Goal: Task Accomplishment & Management: Use online tool/utility

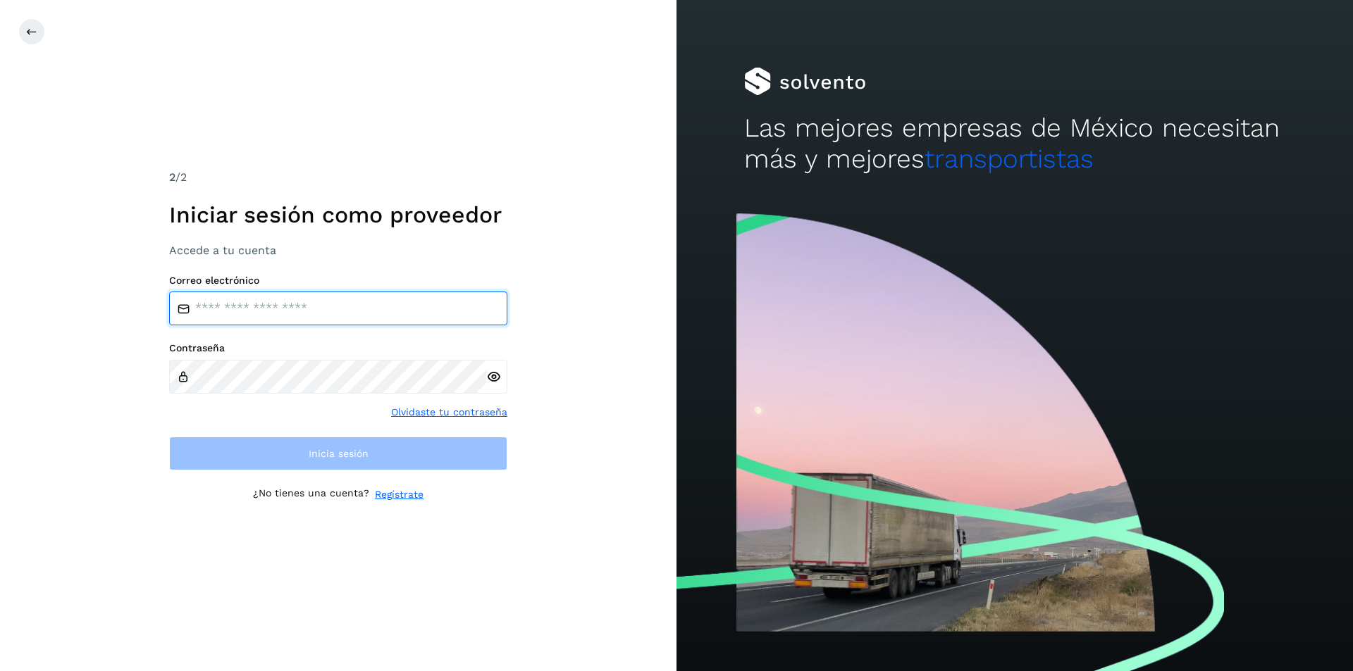
type input "**********"
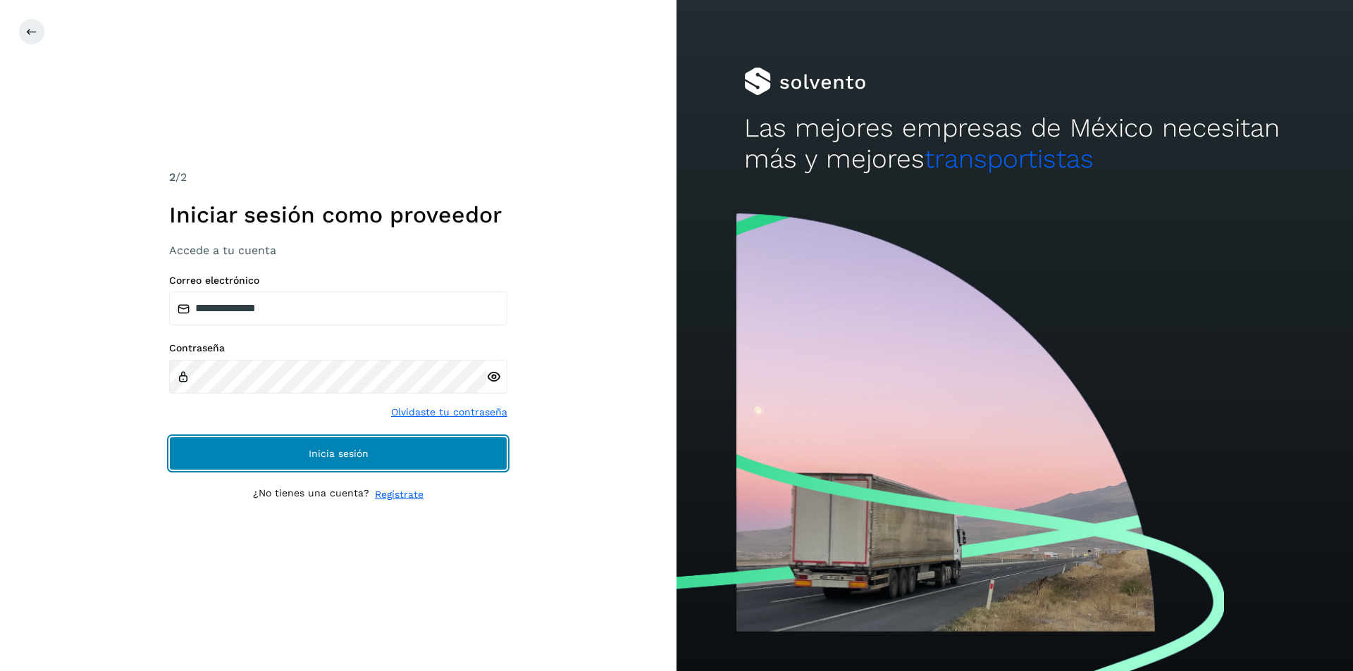
click at [354, 451] on span "Inicia sesión" at bounding box center [339, 454] width 60 height 10
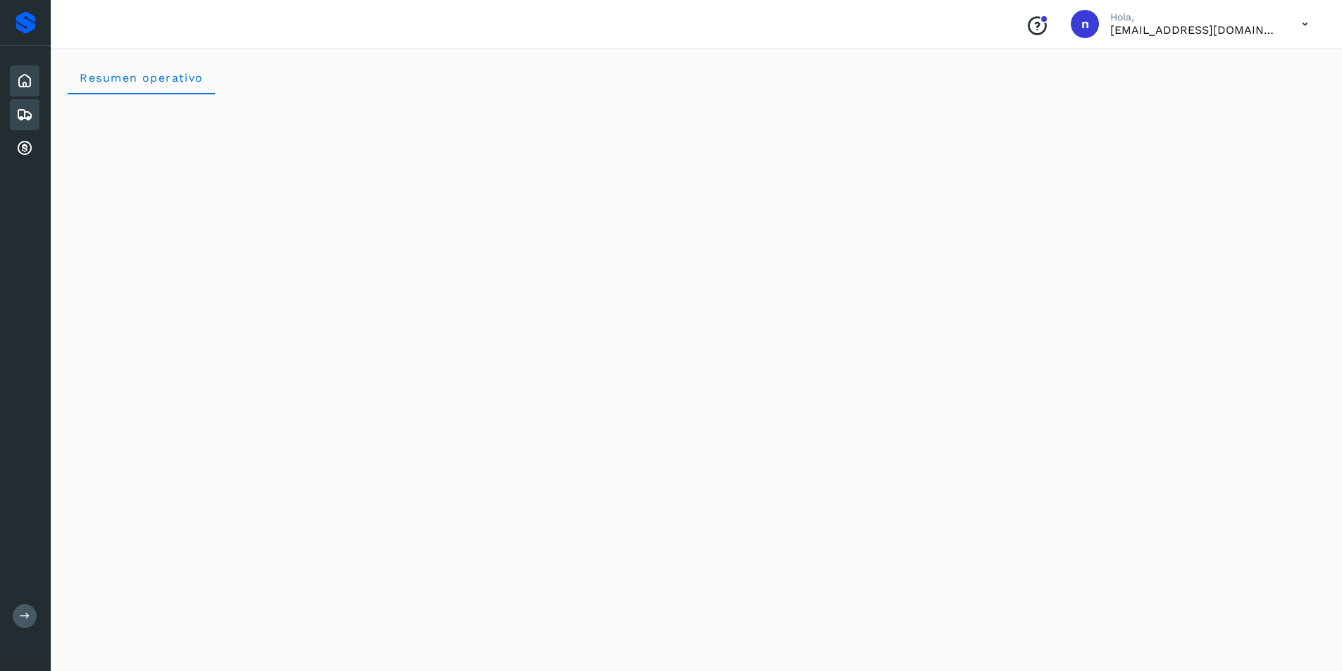
click at [18, 113] on icon at bounding box center [24, 114] width 17 height 17
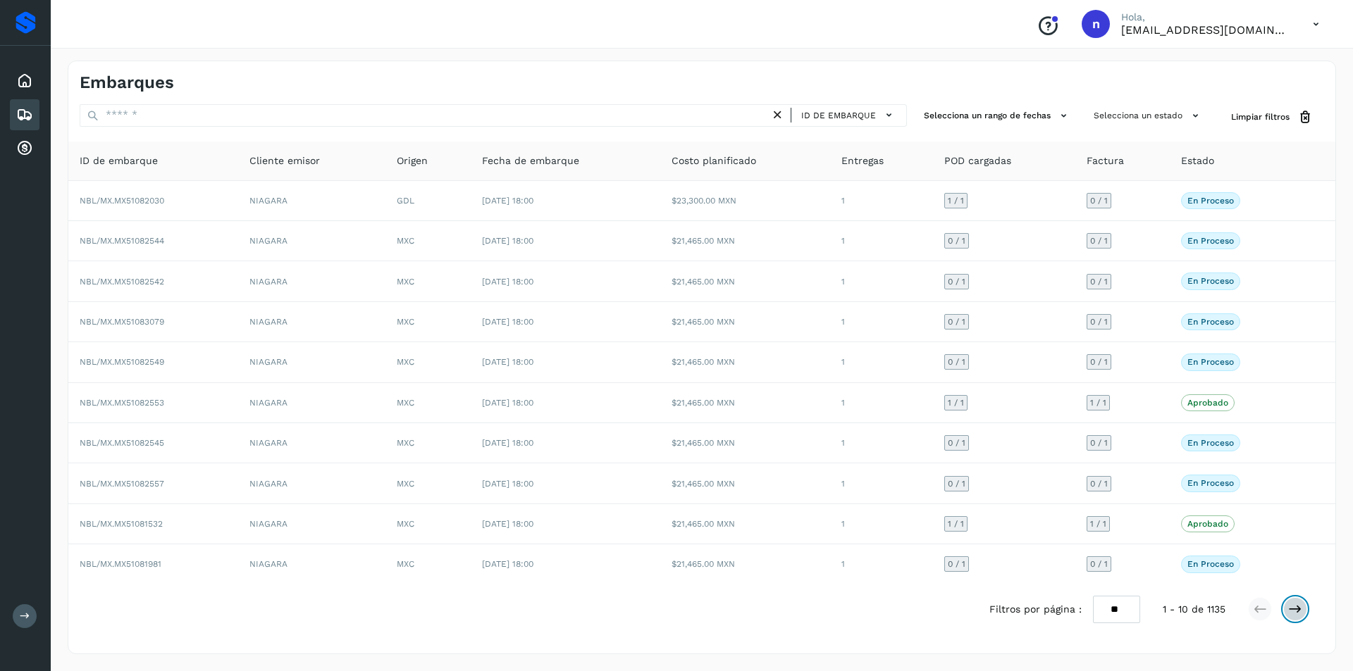
click at [1298, 609] on icon at bounding box center [1295, 609] width 14 height 14
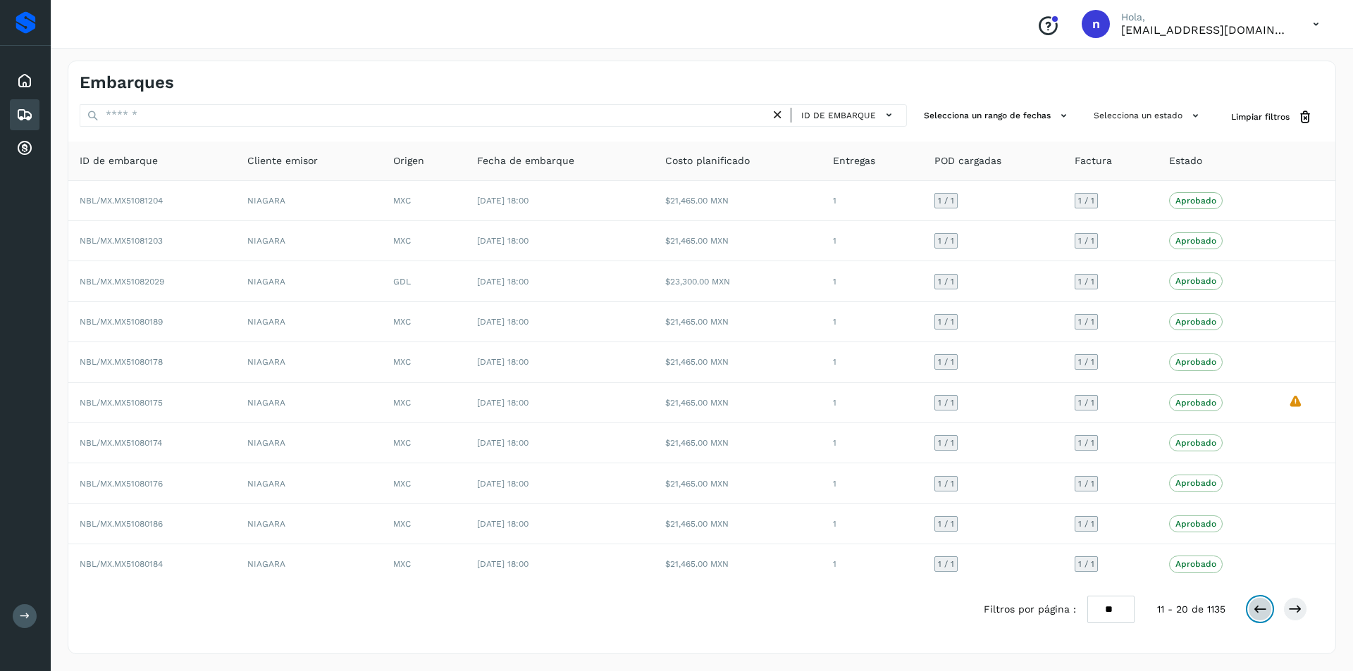
click at [1255, 607] on icon at bounding box center [1260, 609] width 14 height 14
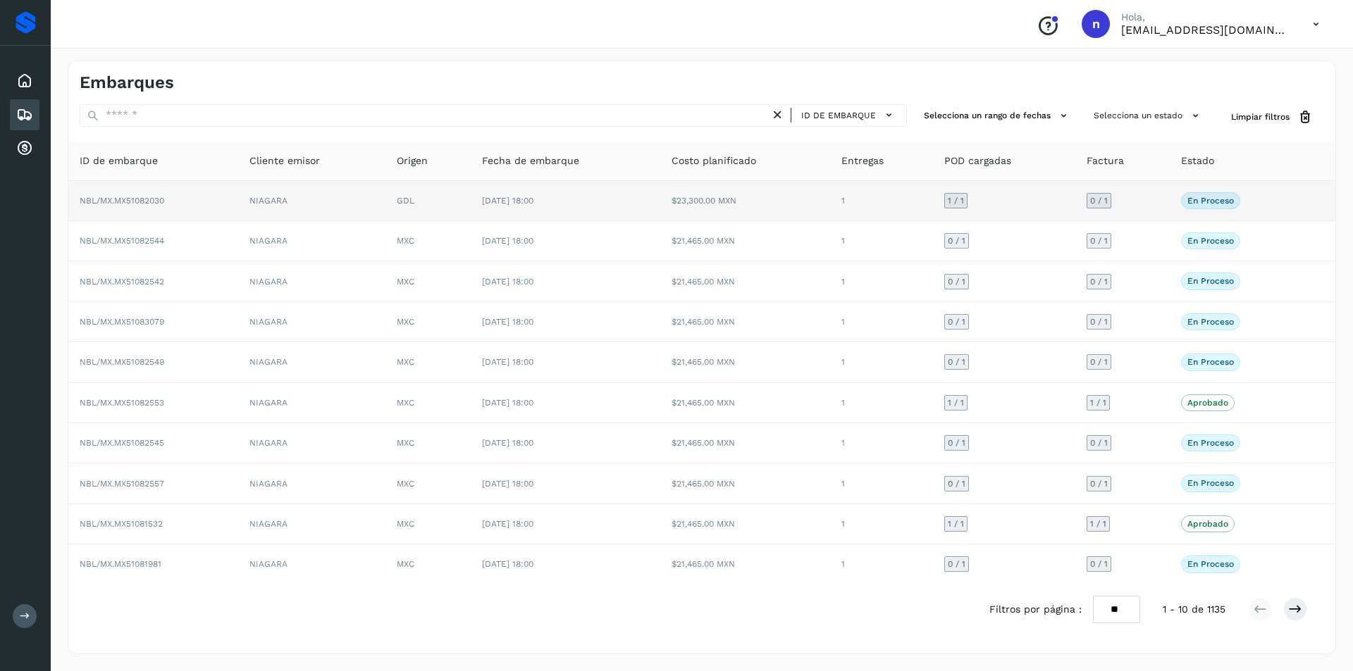
click at [135, 196] on span "NBL/MX.MX51082030" at bounding box center [122, 201] width 85 height 10
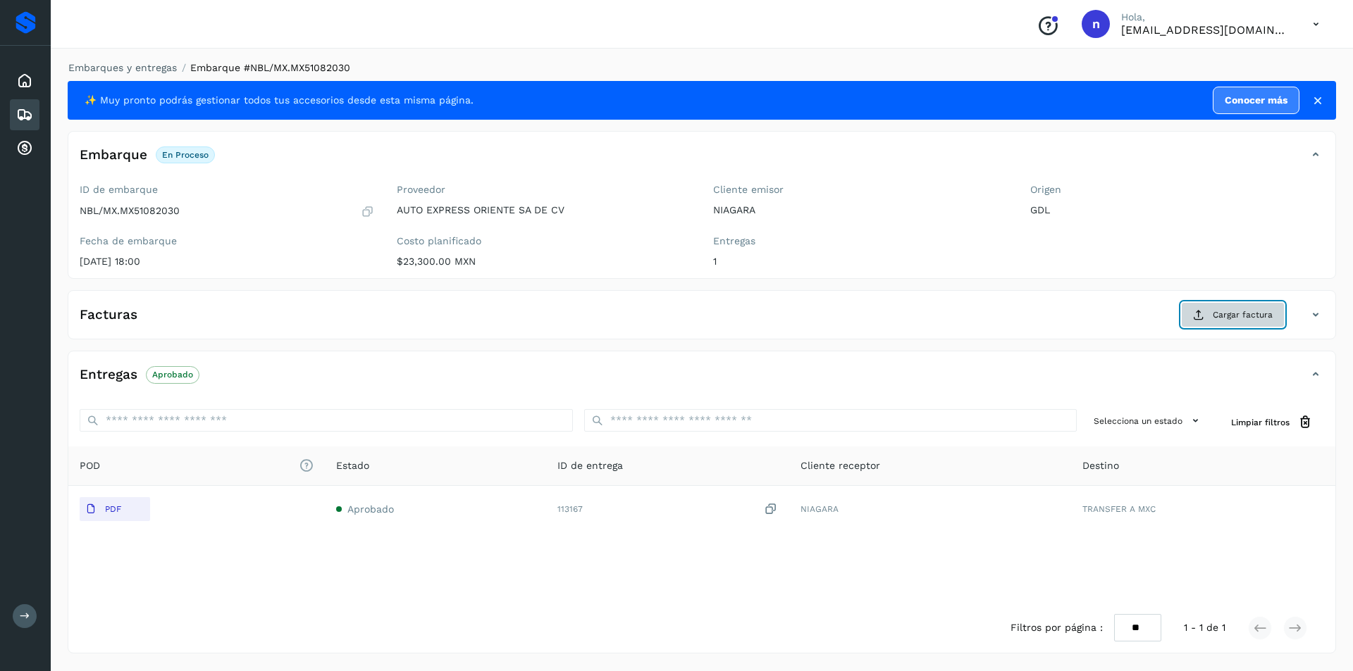
click at [1242, 311] on span "Cargar factura" at bounding box center [1242, 315] width 60 height 13
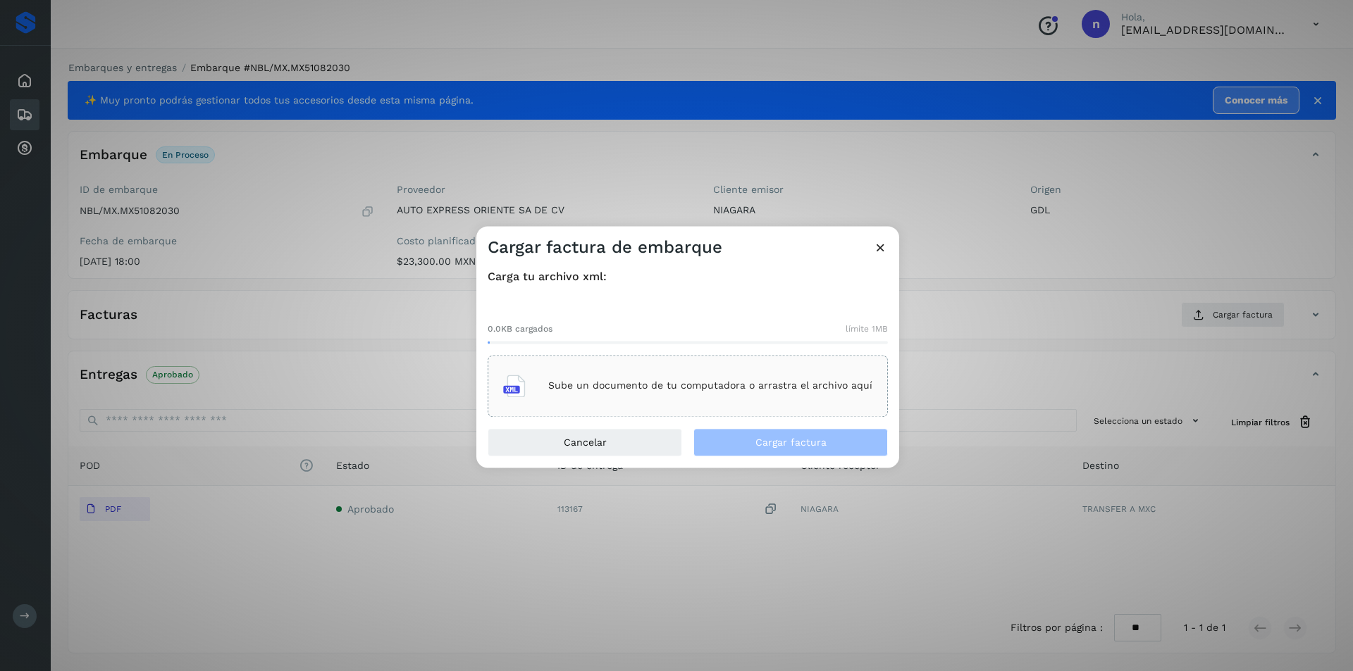
click at [693, 392] on div "Sube un documento de tu computadora o arrastra el archivo aquí" at bounding box center [687, 386] width 369 height 38
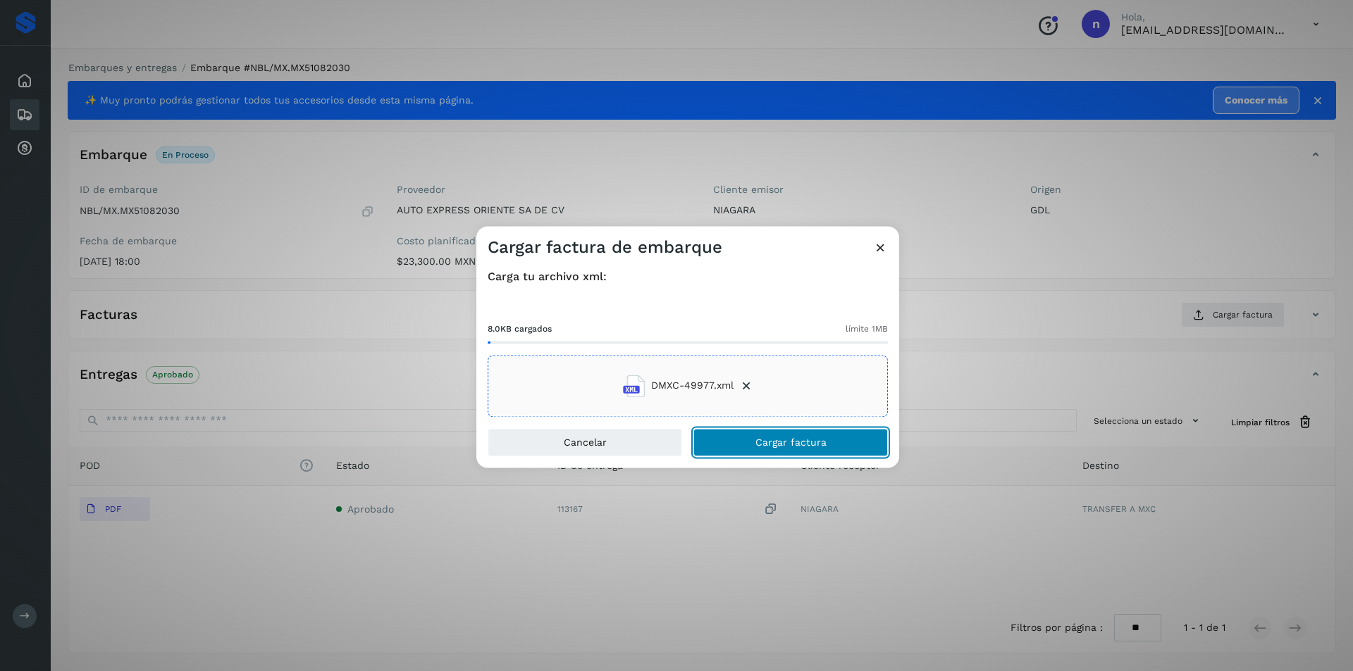
click at [769, 445] on span "Cargar factura" at bounding box center [790, 442] width 71 height 10
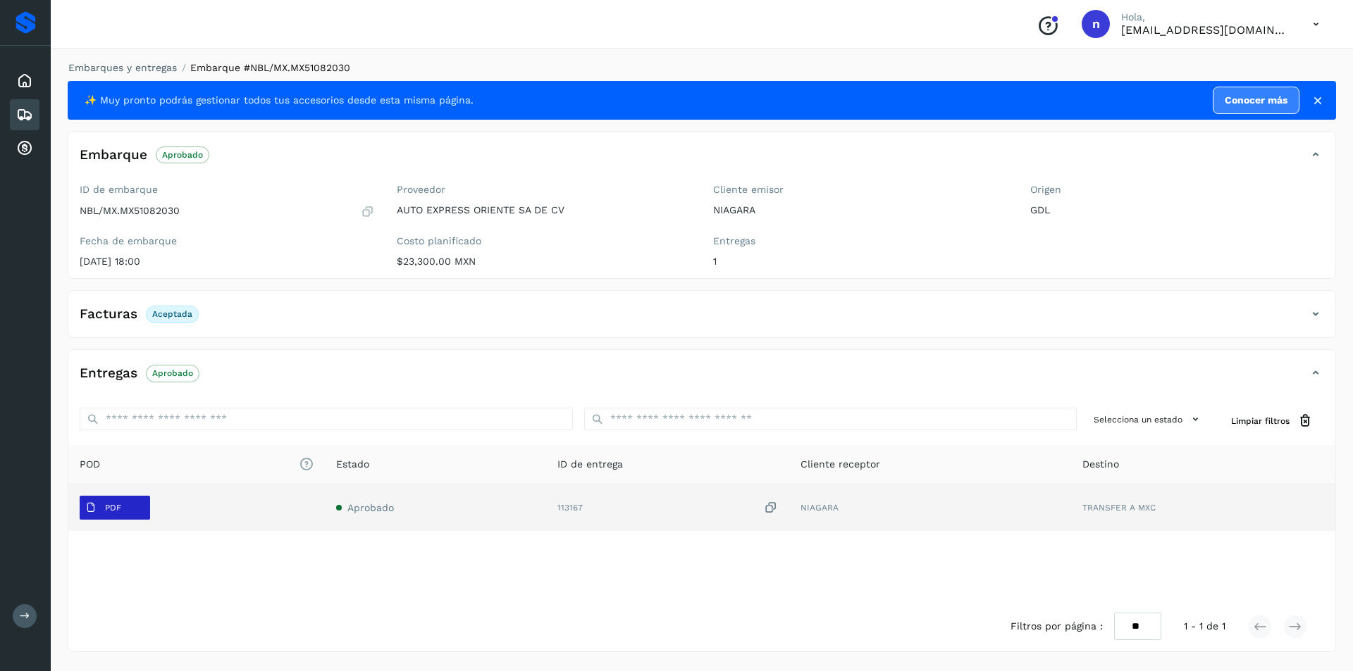
click at [103, 505] on span "PDF" at bounding box center [103, 508] width 47 height 23
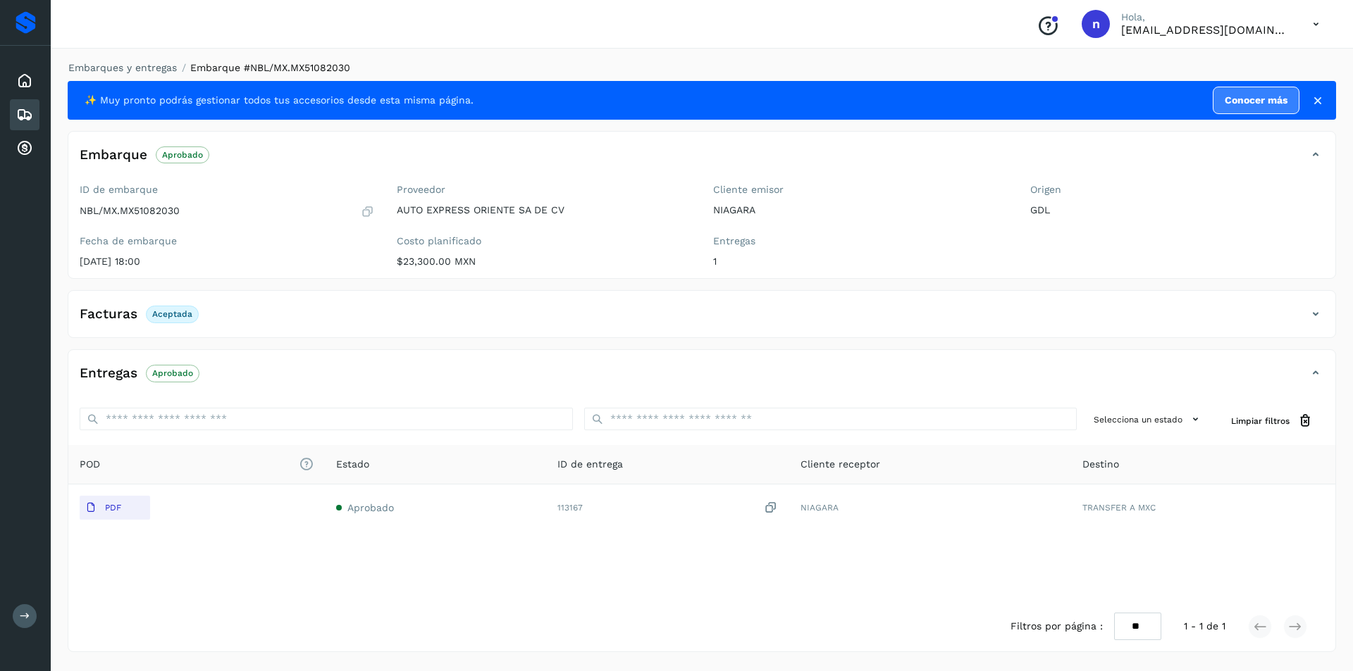
click at [758, 551] on div "POD El tamaño máximo de archivo es de 20 Mb. Estado ID de entrega Cliente recep…" at bounding box center [701, 523] width 1267 height 156
click at [1315, 25] on icon at bounding box center [1315, 24] width 29 height 29
click at [1254, 65] on div "Cerrar sesión" at bounding box center [1246, 63] width 168 height 27
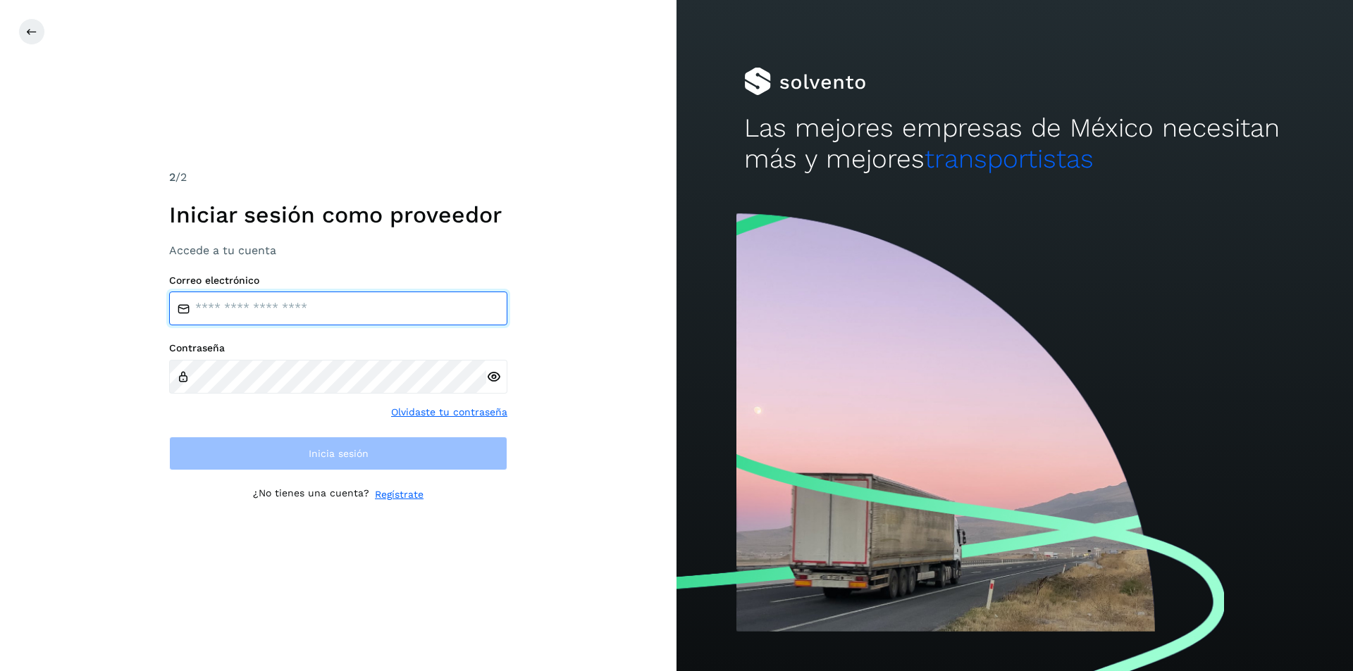
type input "**********"
